Goal: Answer question/provide support

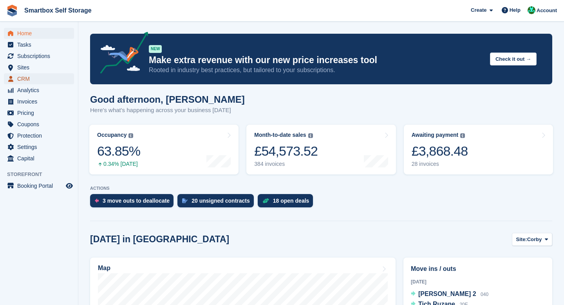
click at [27, 75] on span "CRM" at bounding box center [40, 78] width 47 height 11
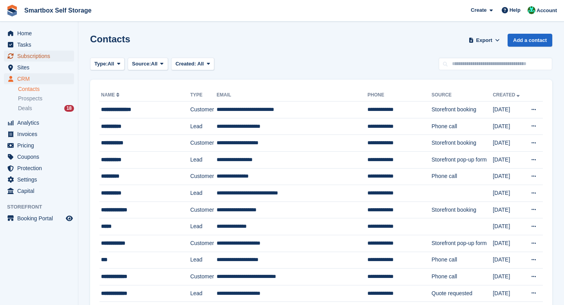
click at [41, 57] on span "Subscriptions" at bounding box center [40, 56] width 47 height 11
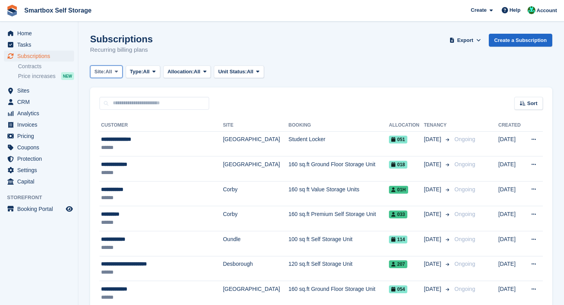
click at [118, 70] on icon at bounding box center [116, 71] width 3 height 5
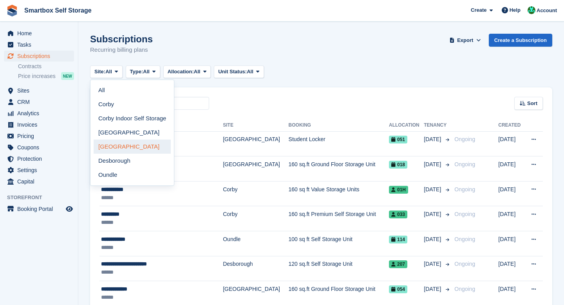
click at [128, 144] on link "Leicester" at bounding box center [132, 146] width 77 height 14
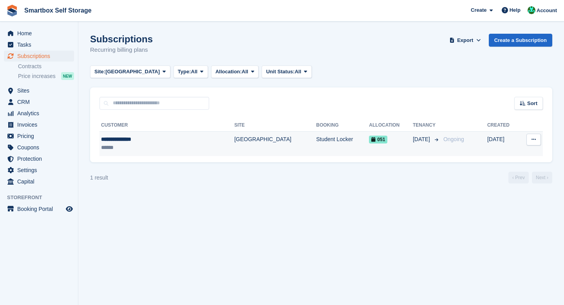
click at [136, 143] on div "**********" at bounding box center [147, 139] width 92 height 8
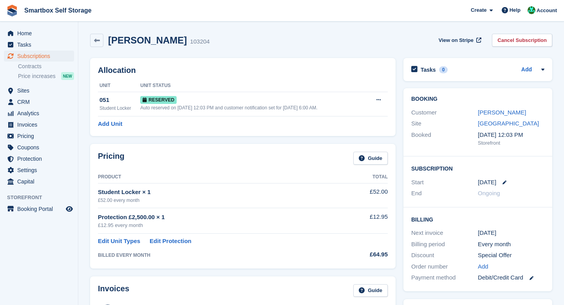
drag, startPoint x: 177, startPoint y: 43, endPoint x: 110, endPoint y: 41, distance: 66.6
click at [110, 41] on h2 "Shoaib Shafique" at bounding box center [147, 40] width 79 height 11
copy h2 "Shoaib Shafique"
click at [491, 112] on link "Shoaib Shafique" at bounding box center [502, 112] width 48 height 7
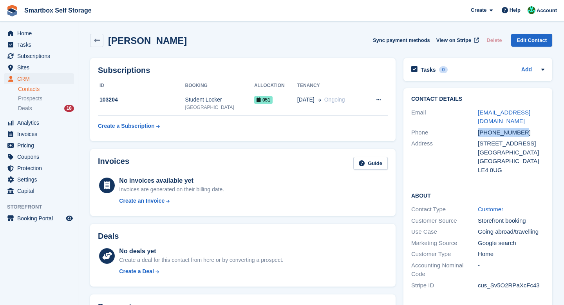
drag, startPoint x: 532, startPoint y: 132, endPoint x: 476, endPoint y: 132, distance: 56.8
click at [476, 132] on div "Phone +447723343802" at bounding box center [477, 132] width 133 height 11
copy div "+447723343802"
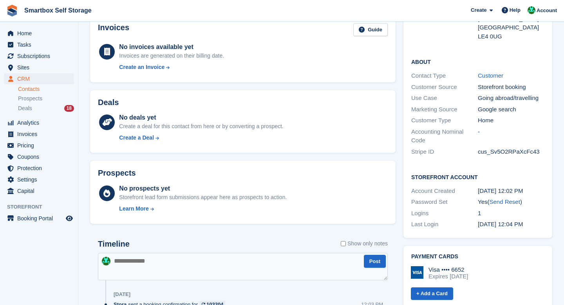
scroll to position [195, 0]
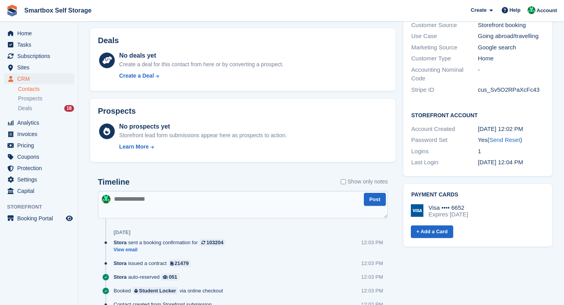
click at [199, 206] on textarea at bounding box center [243, 204] width 290 height 27
type textarea "**********"
